Goal: Check status

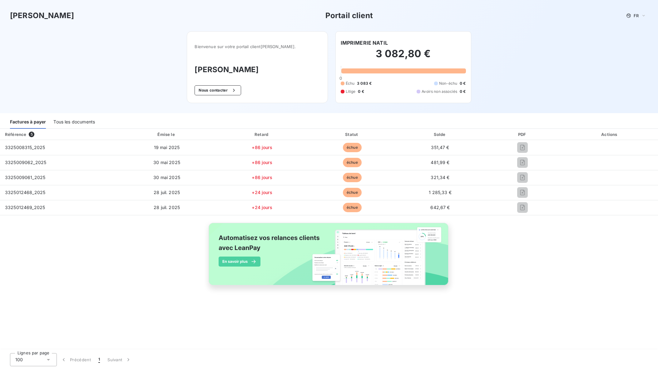
click at [566, 291] on div "Référence 5 Émise le Retard Statut Solde PDF Actions 3325008315_2025 19 mai 202…" at bounding box center [329, 214] width 658 height 171
click at [569, 70] on div "Fedrigoni Portail client FR Bienvenue sur votre portail client [PERSON_NAME] . …" at bounding box center [329, 56] width 658 height 113
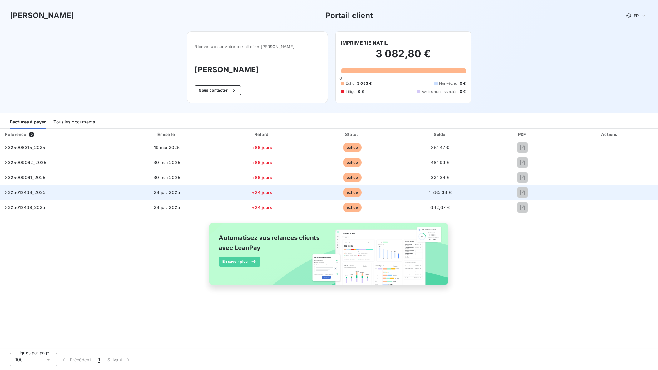
click at [349, 194] on span "échue" at bounding box center [352, 192] width 19 height 9
drag, startPoint x: 356, startPoint y: 194, endPoint x: 340, endPoint y: 195, distance: 16.0
click at [355, 194] on span "échue" at bounding box center [352, 192] width 19 height 9
click at [144, 195] on td "28 juil. 2025" at bounding box center [166, 192] width 99 height 15
click at [20, 194] on span "3325012468_2025" at bounding box center [25, 192] width 40 height 5
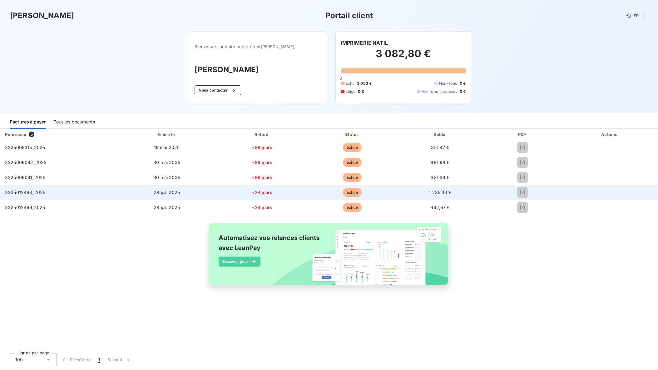
click at [19, 191] on span "3325012468_2025" at bounding box center [25, 192] width 40 height 5
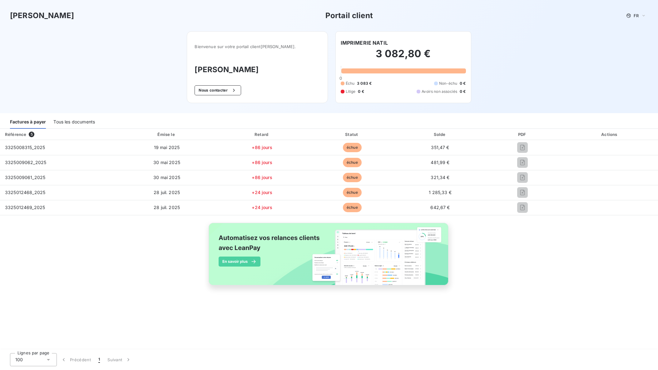
click at [76, 120] on div "Tous les documents" at bounding box center [74, 122] width 42 height 13
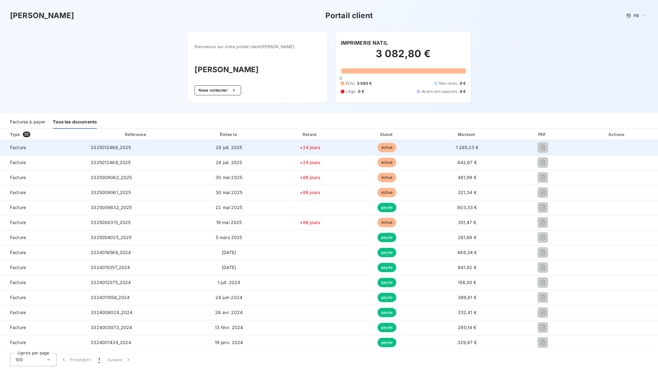
drag, startPoint x: 464, startPoint y: 148, endPoint x: 291, endPoint y: 146, distance: 173.7
click at [463, 148] on span "1 285,33 €" at bounding box center [467, 147] width 23 height 5
